Goal: Task Accomplishment & Management: Manage account settings

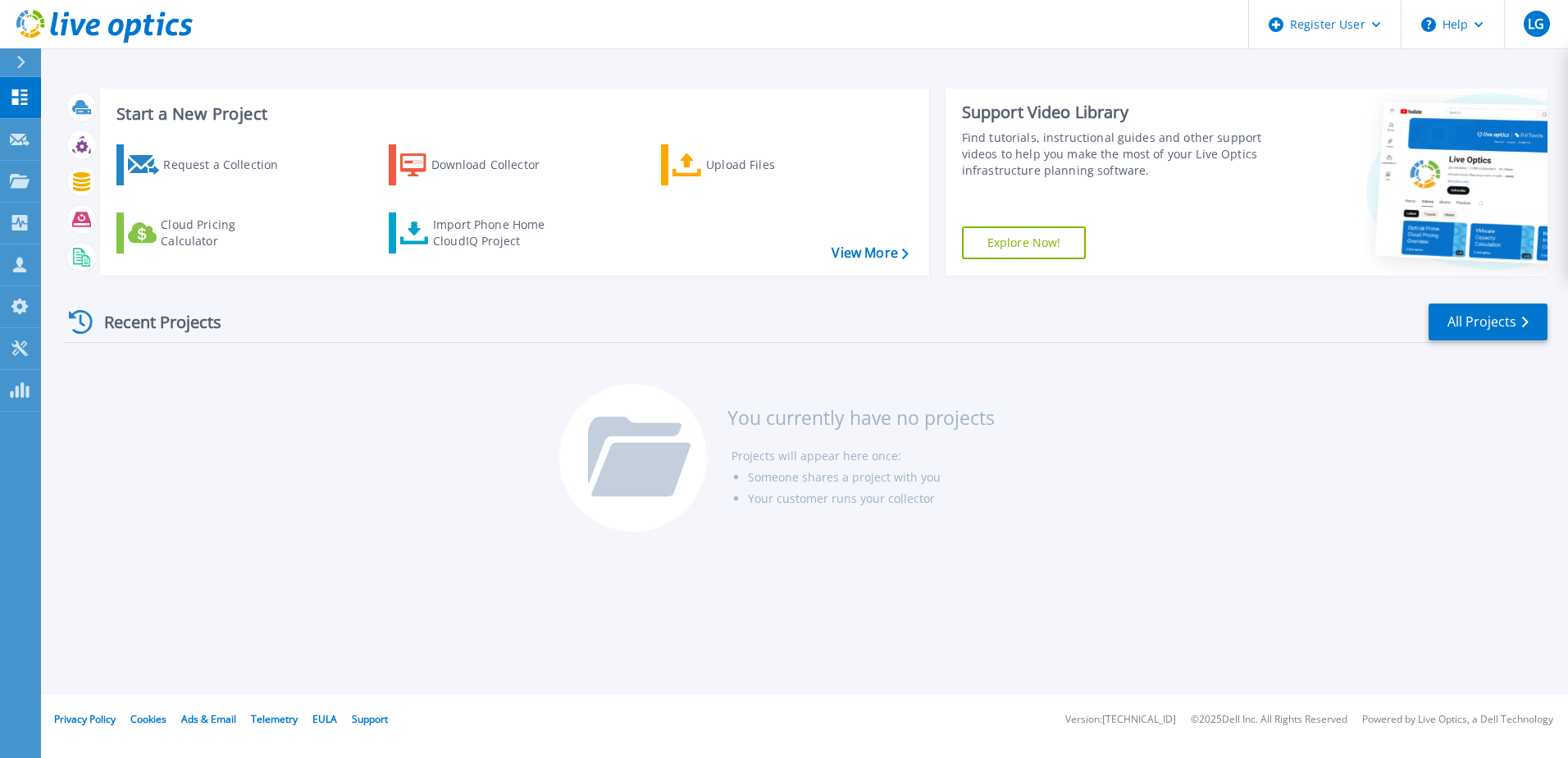
click at [20, 59] on icon at bounding box center [21, 62] width 8 height 13
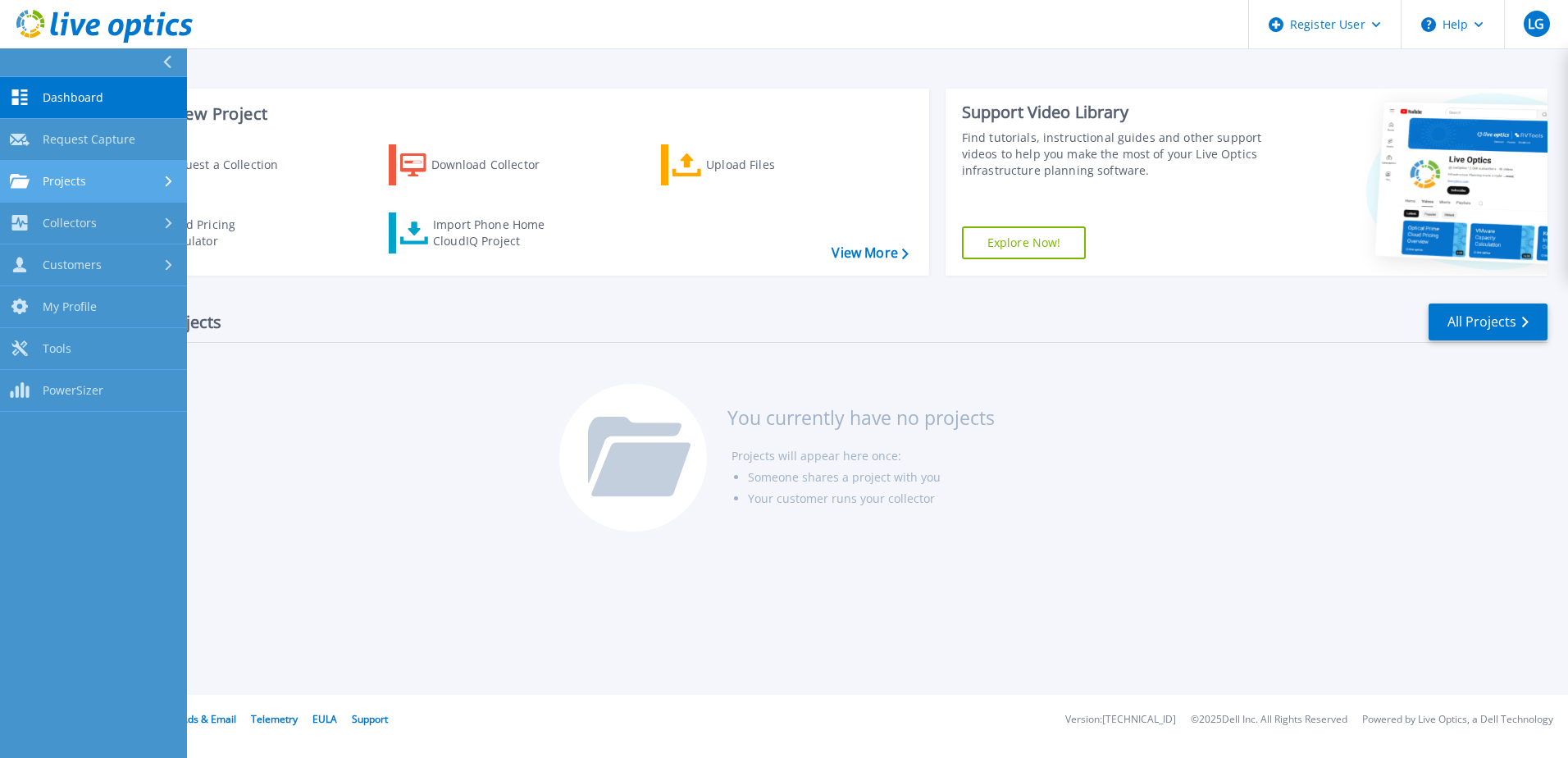
click at [153, 181] on div "Projects" at bounding box center [93, 181] width 167 height 15
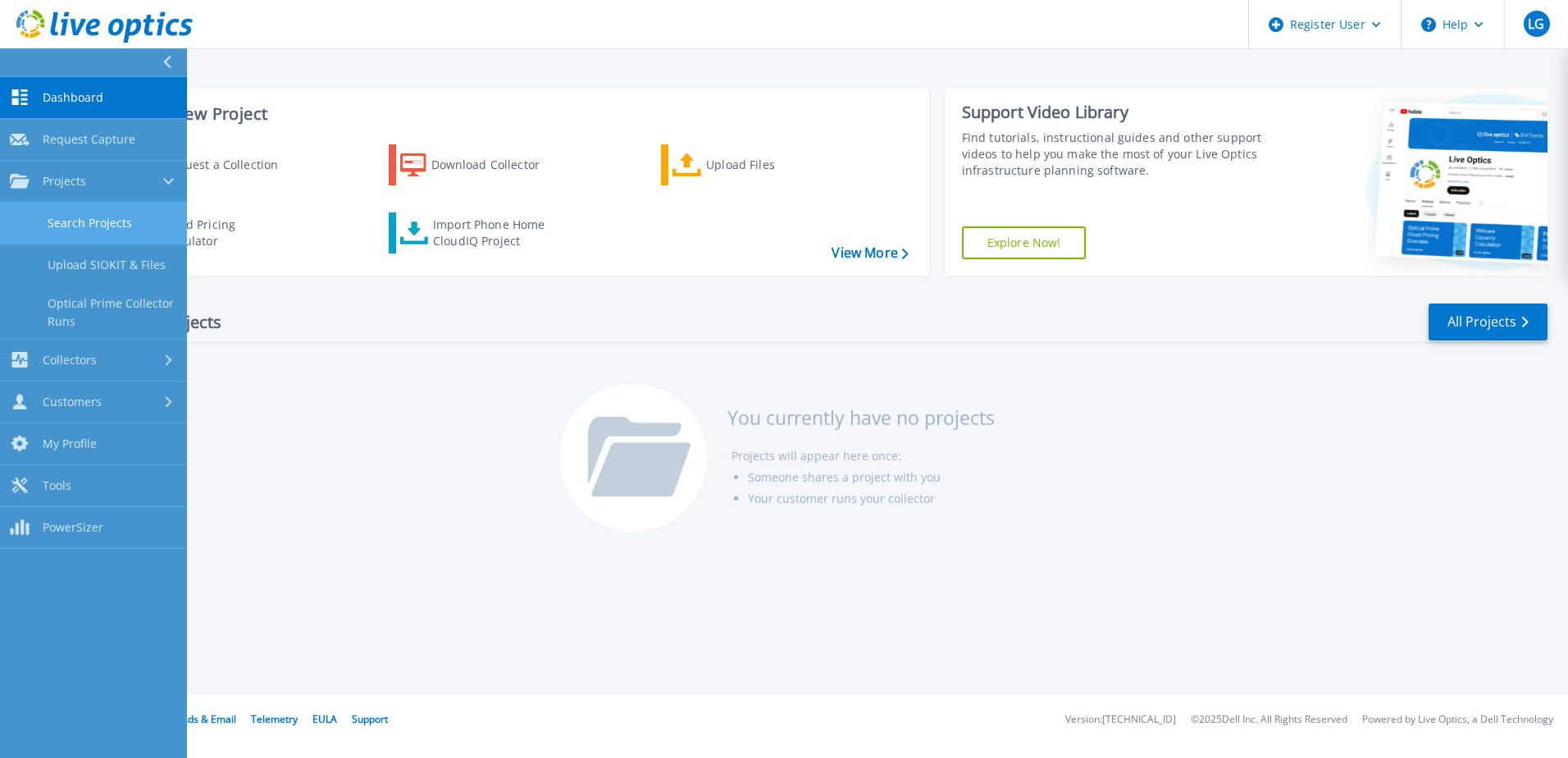
click at [117, 205] on link "Search Projects" at bounding box center [93, 224] width 187 height 42
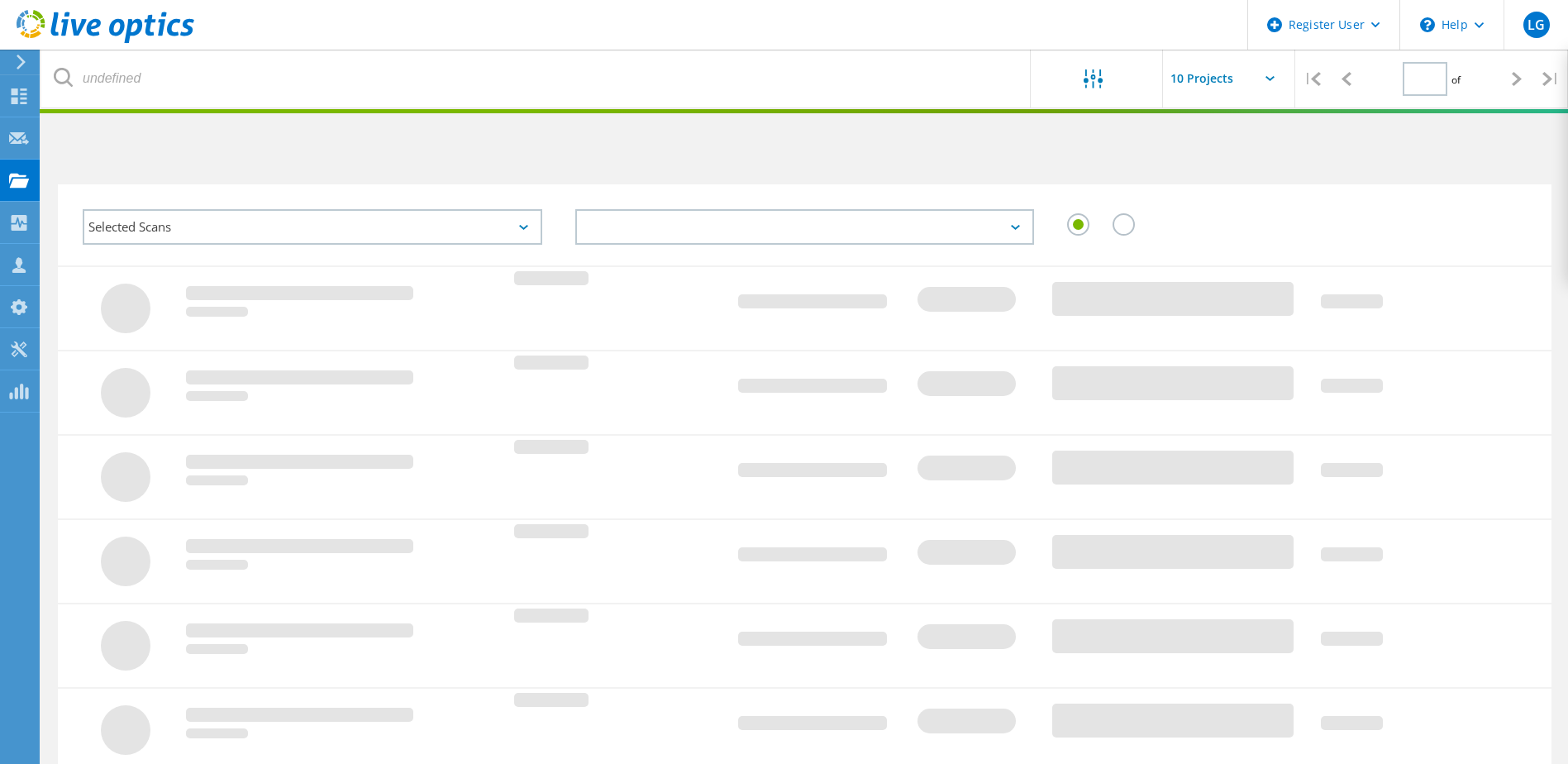
type input "1"
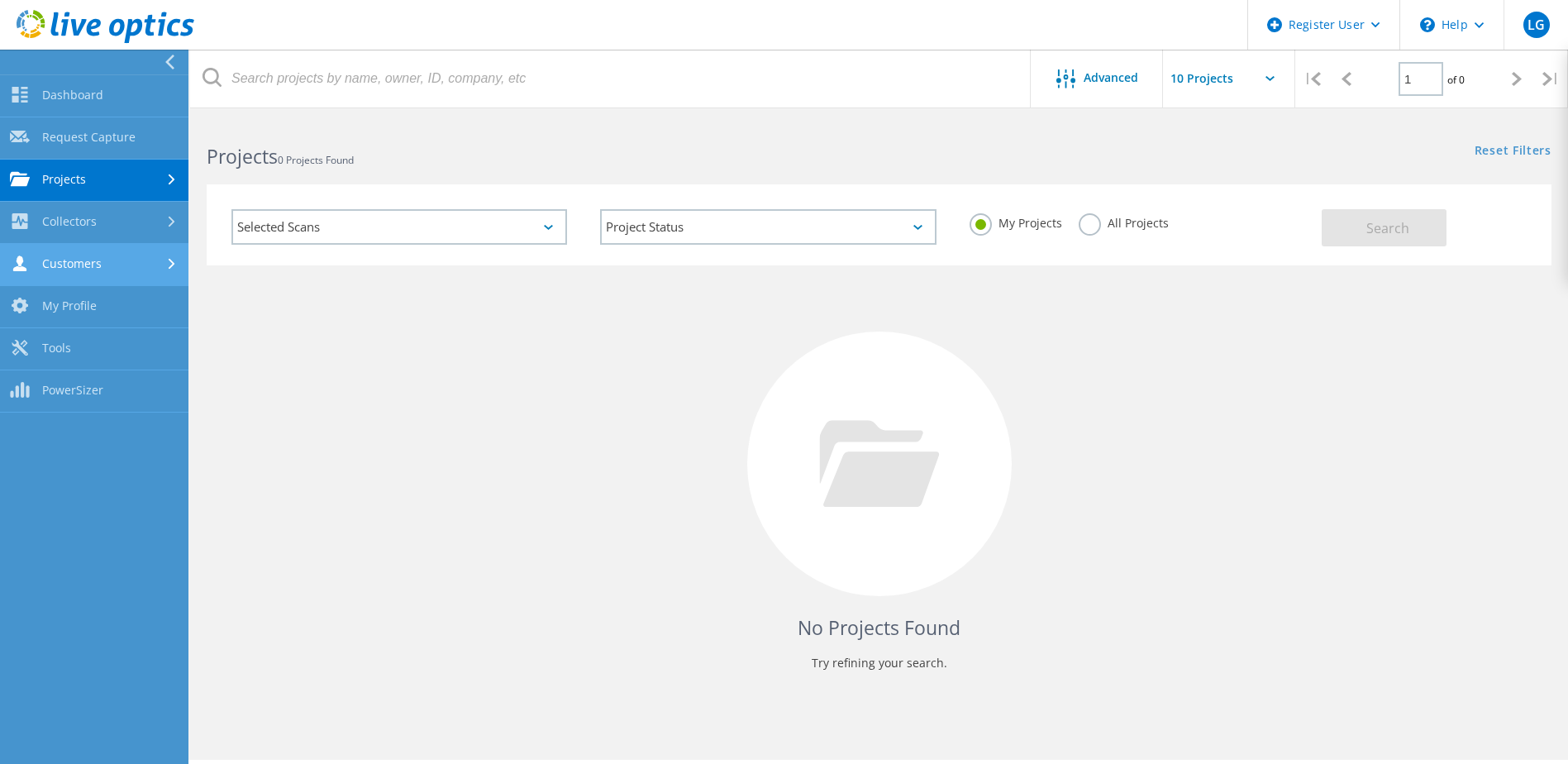
click at [151, 268] on link "Customers" at bounding box center [94, 265] width 189 height 42
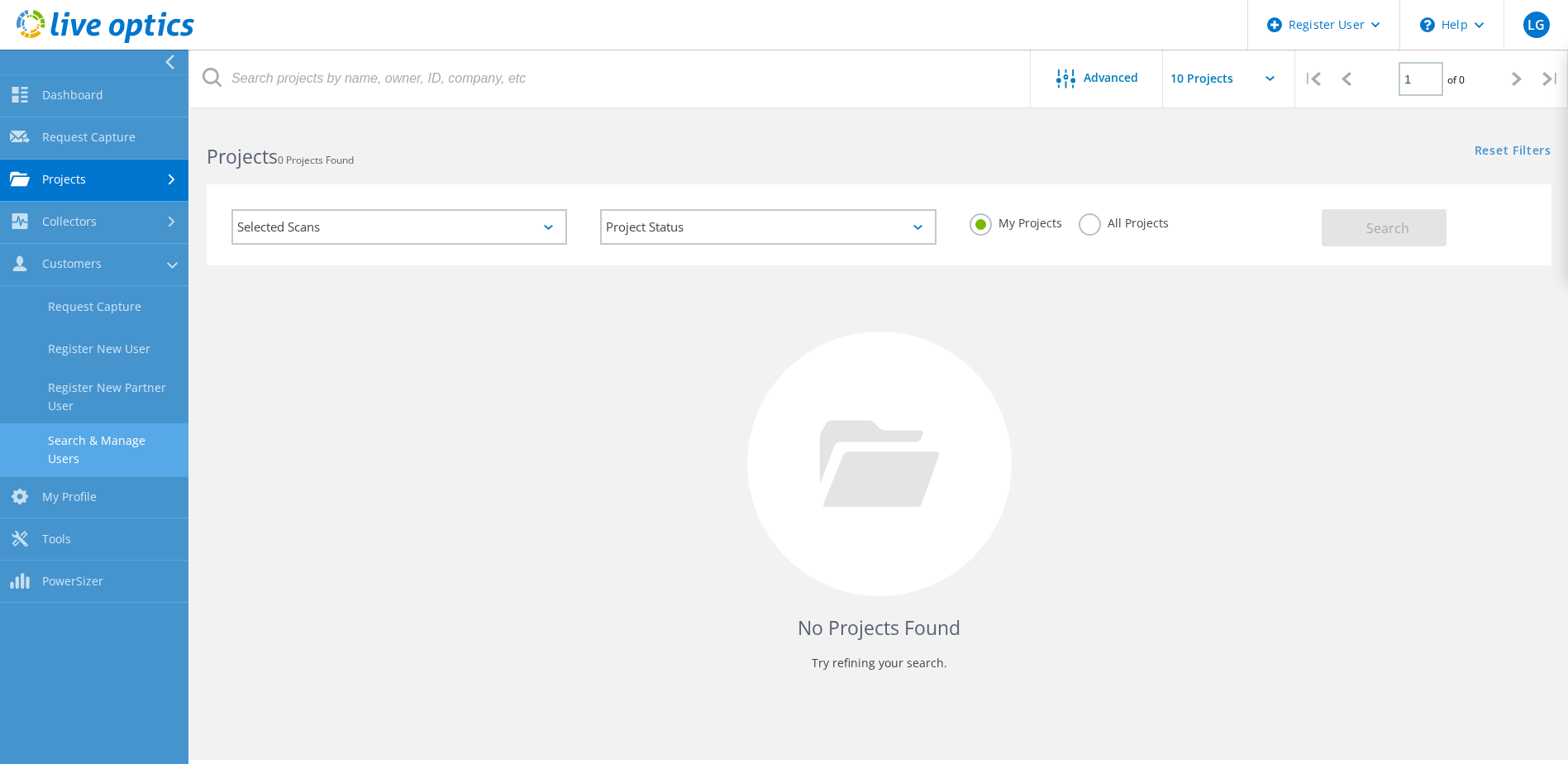
click at [138, 432] on link "Search & Manage Users" at bounding box center [94, 449] width 189 height 53
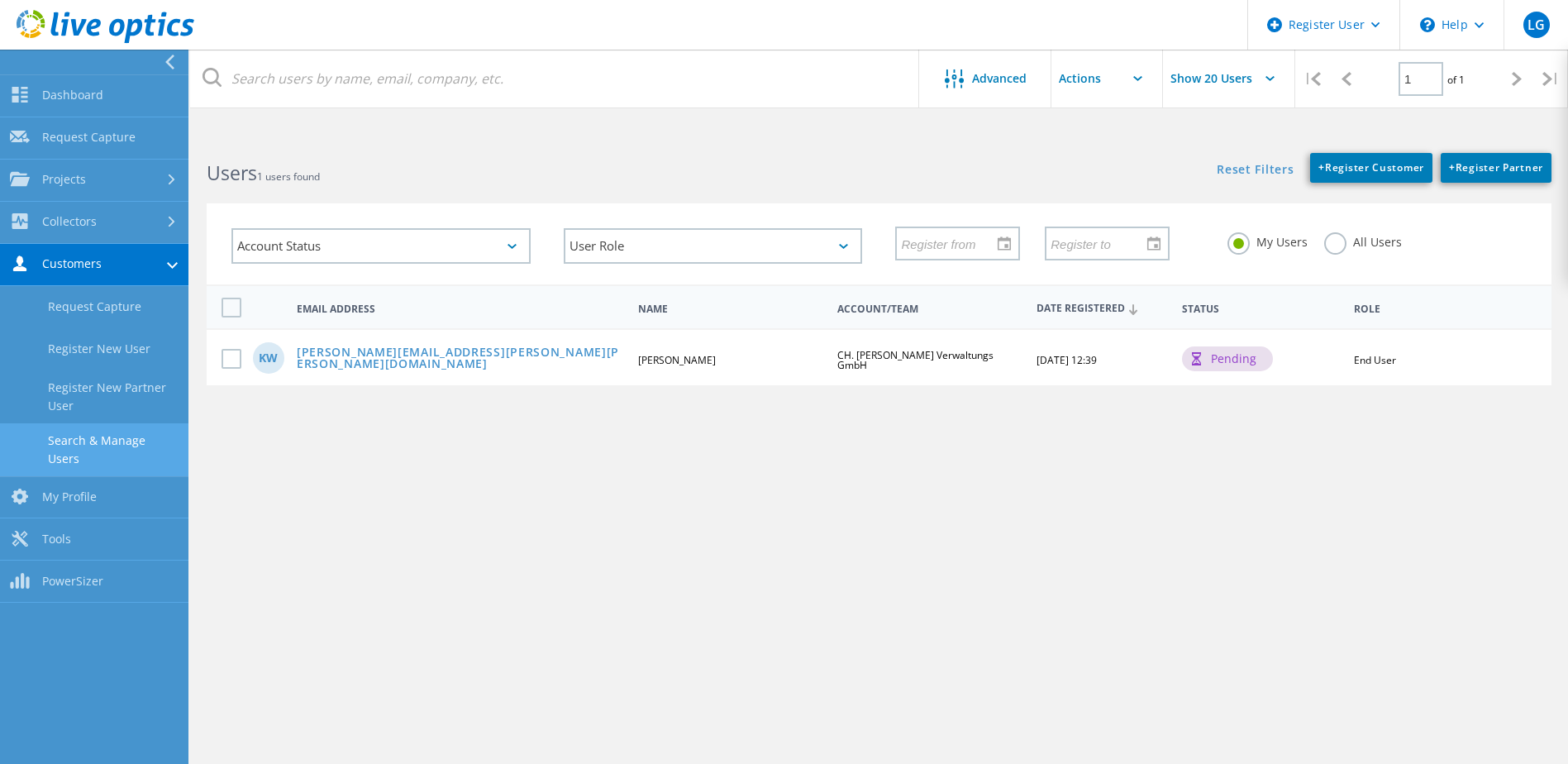
click at [1109, 403] on div "Advanced Show 20 Users | 1 of 1 | Email Address First Name Last Name Account/Te…" at bounding box center [879, 455] width 1378 height 639
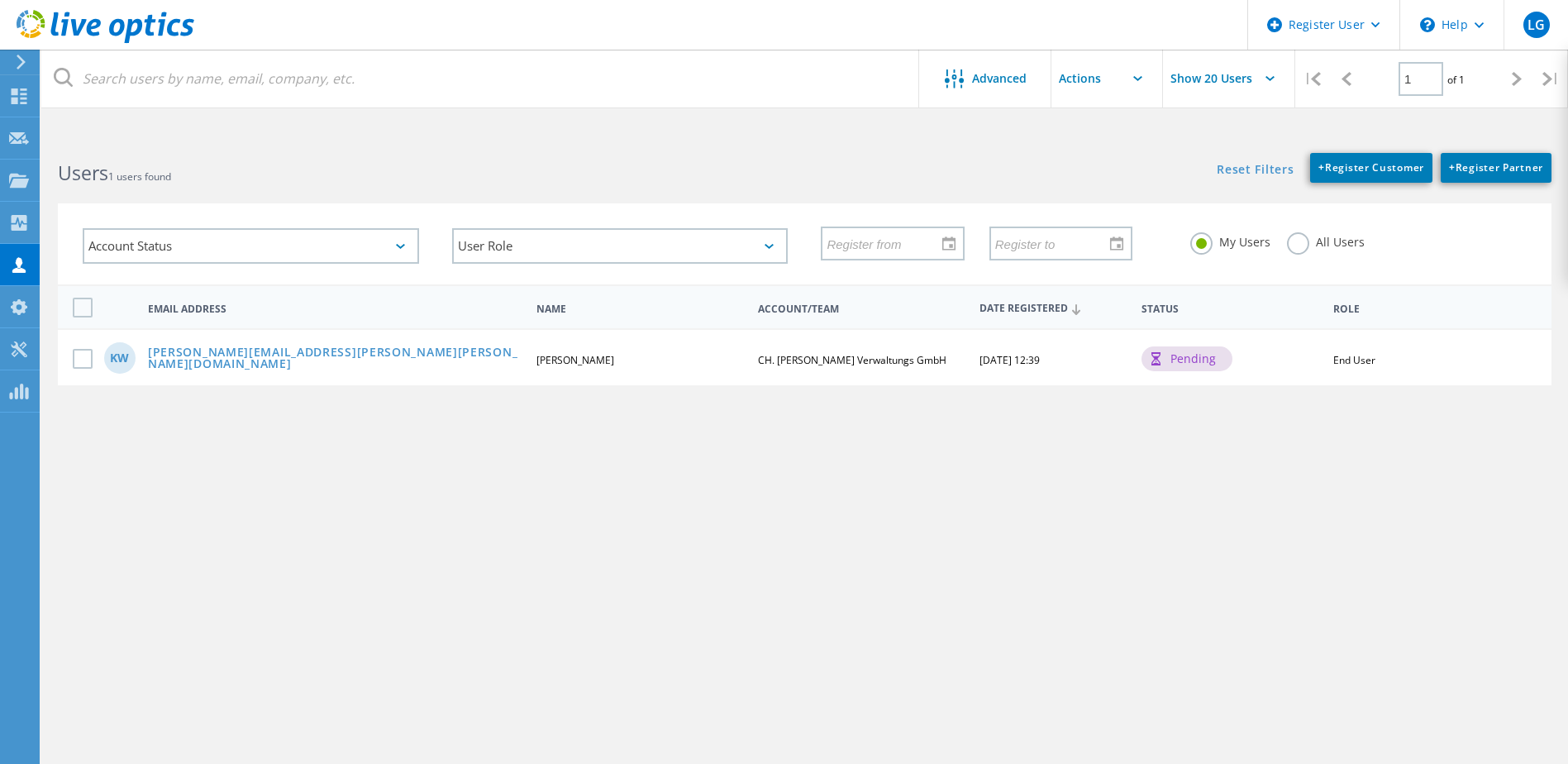
click at [1166, 301] on div "Status" at bounding box center [1229, 307] width 194 height 31
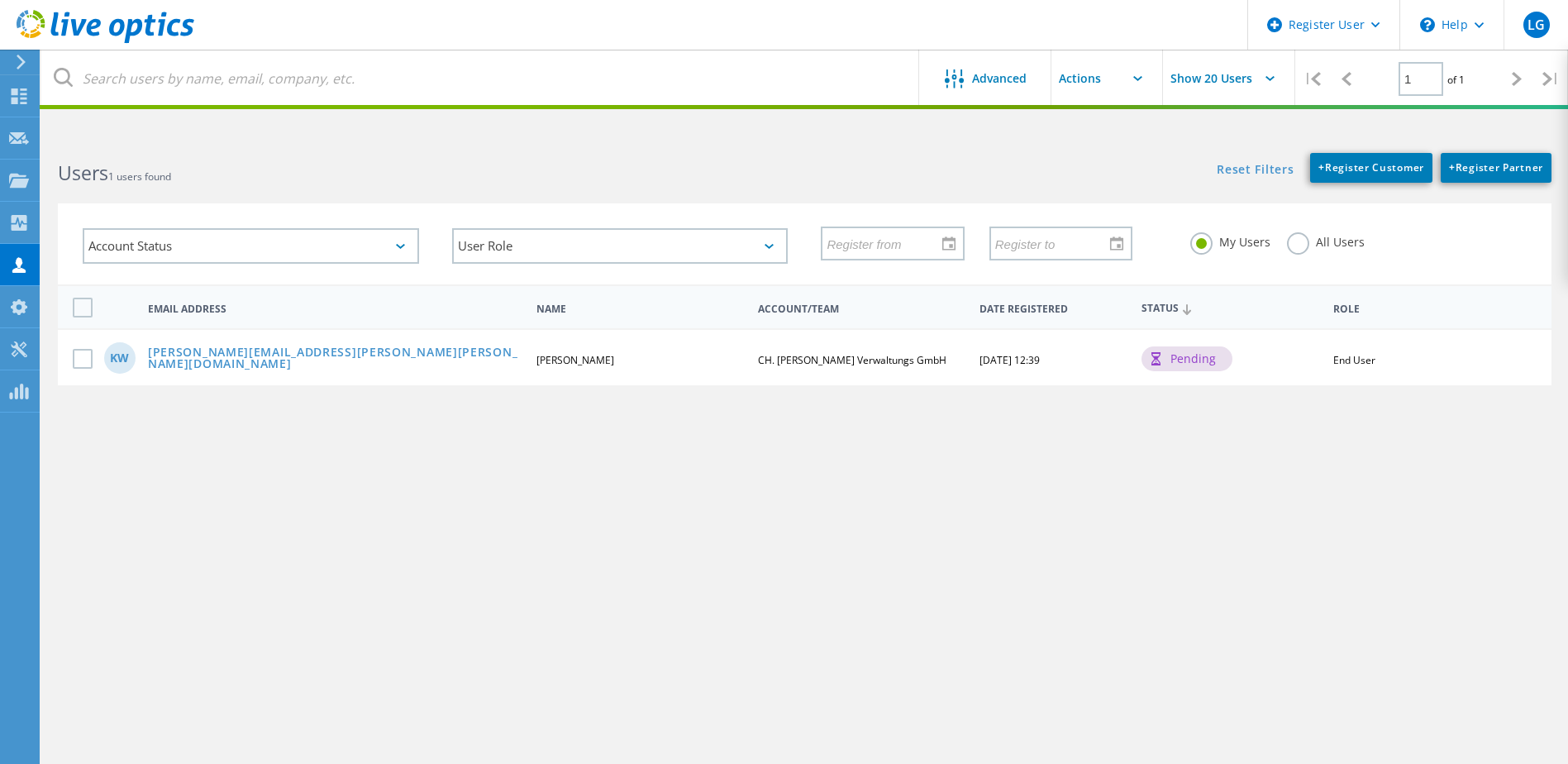
click at [1166, 303] on span "Status" at bounding box center [1229, 309] width 178 height 11
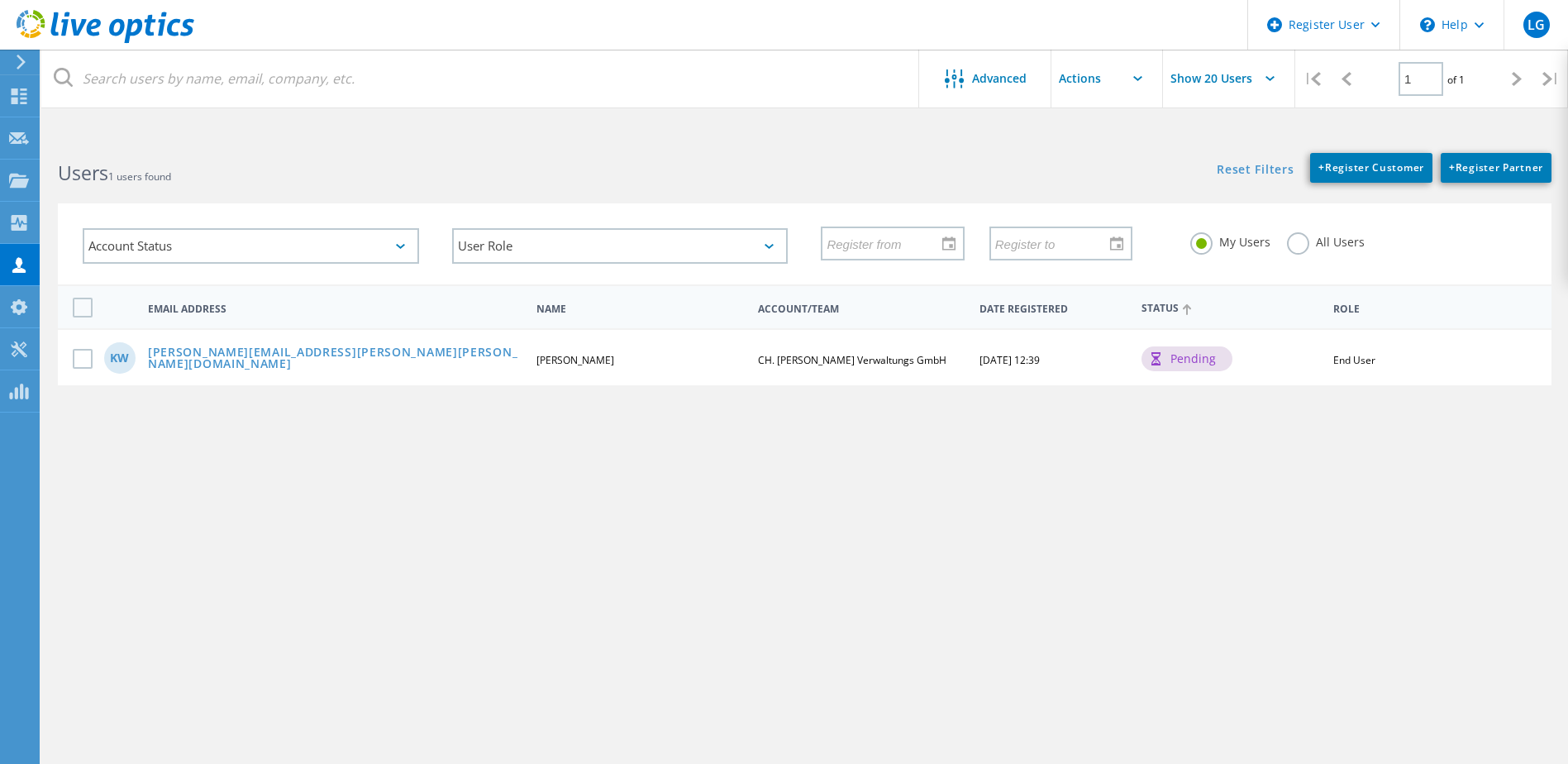
click at [1129, 73] on input "text" at bounding box center [1134, 79] width 165 height 58
click at [1023, 96] on div "Advanced" at bounding box center [985, 79] width 132 height 58
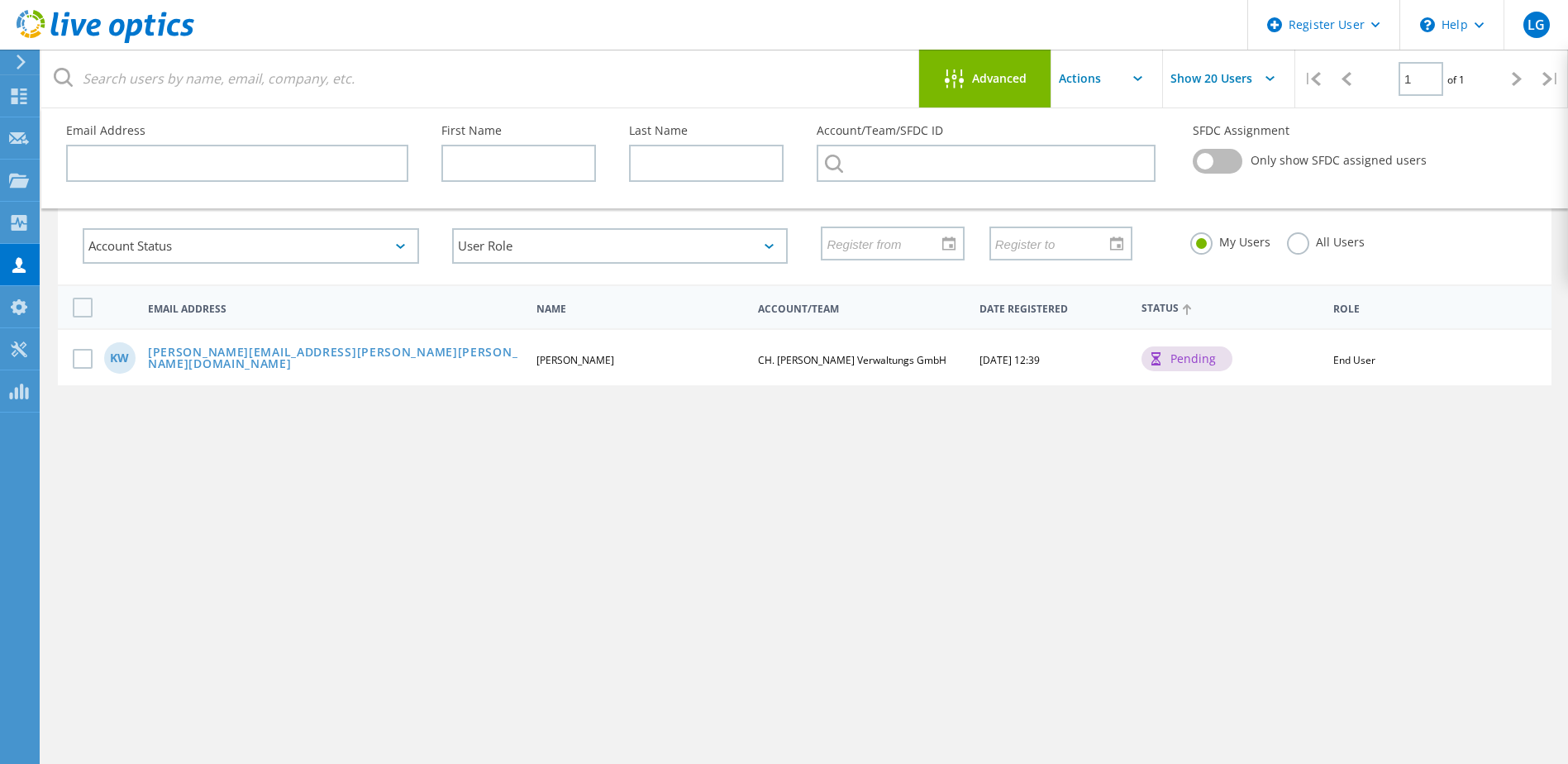
click at [1023, 96] on div "Advanced" at bounding box center [985, 79] width 132 height 58
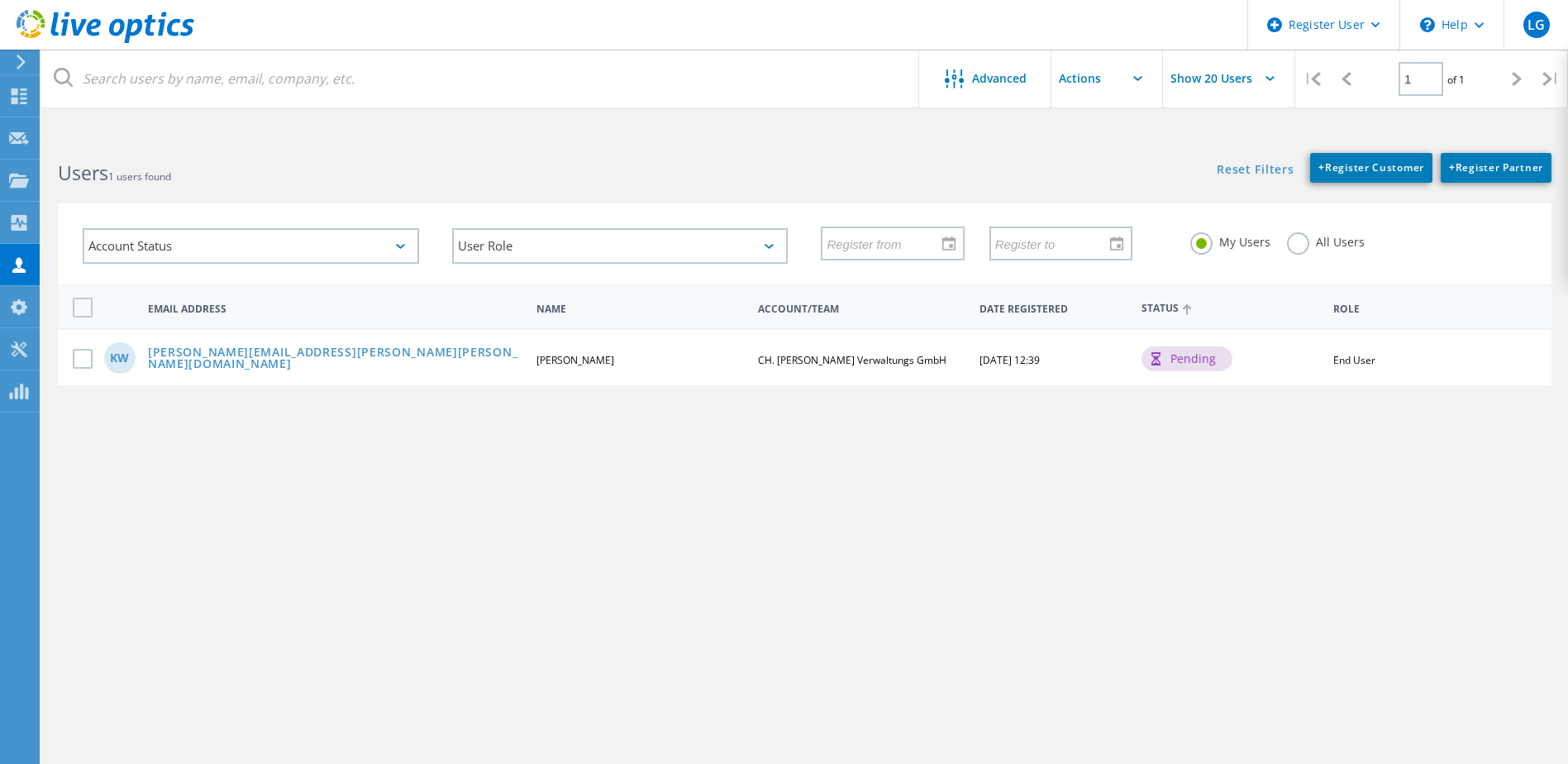
click at [866, 565] on div "Advanced Pull down to refresh... Release to refresh... Refreshing... Add to Tea…" at bounding box center [804, 455] width 1526 height 639
